Goal: Transaction & Acquisition: Download file/media

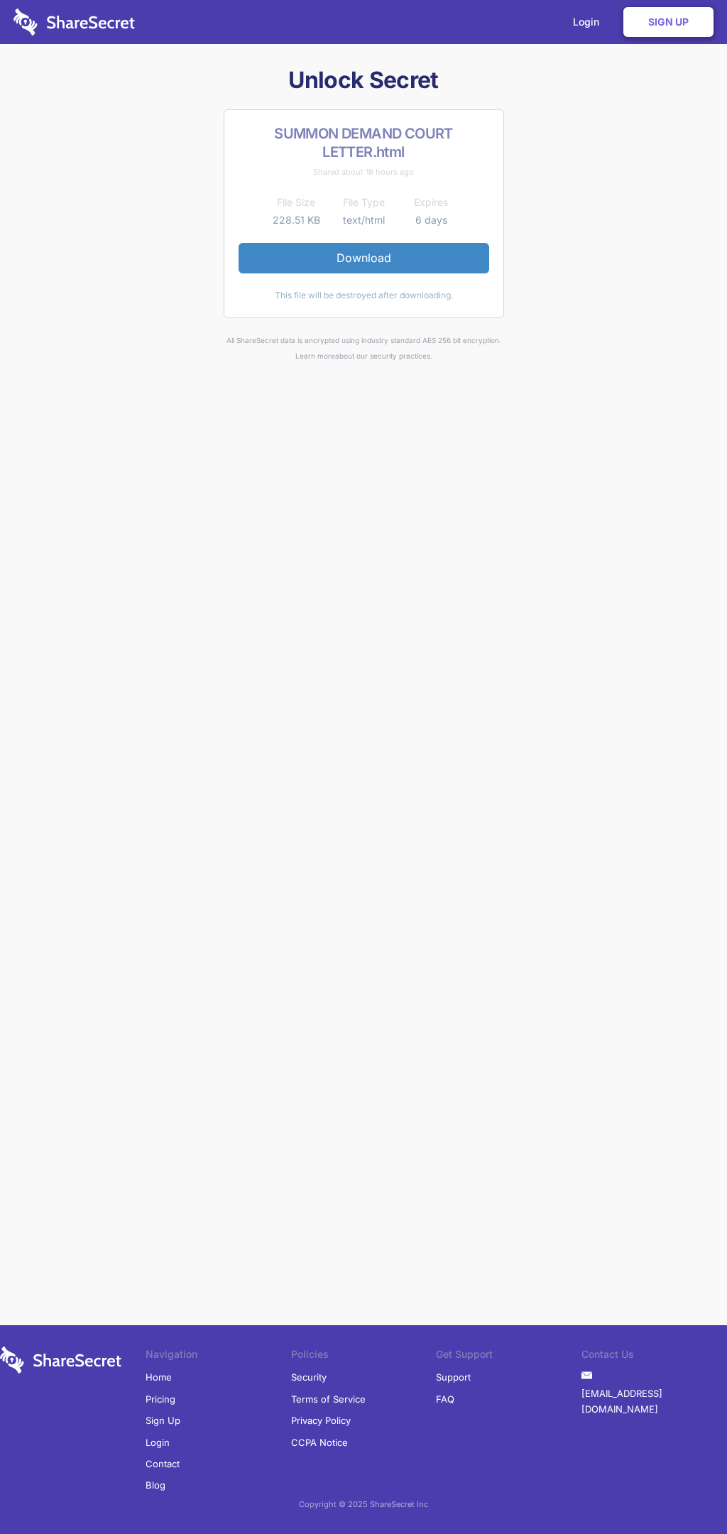
click at [364, 258] on link "Download" at bounding box center [364, 258] width 251 height 30
